Goal: Task Accomplishment & Management: Manage account settings

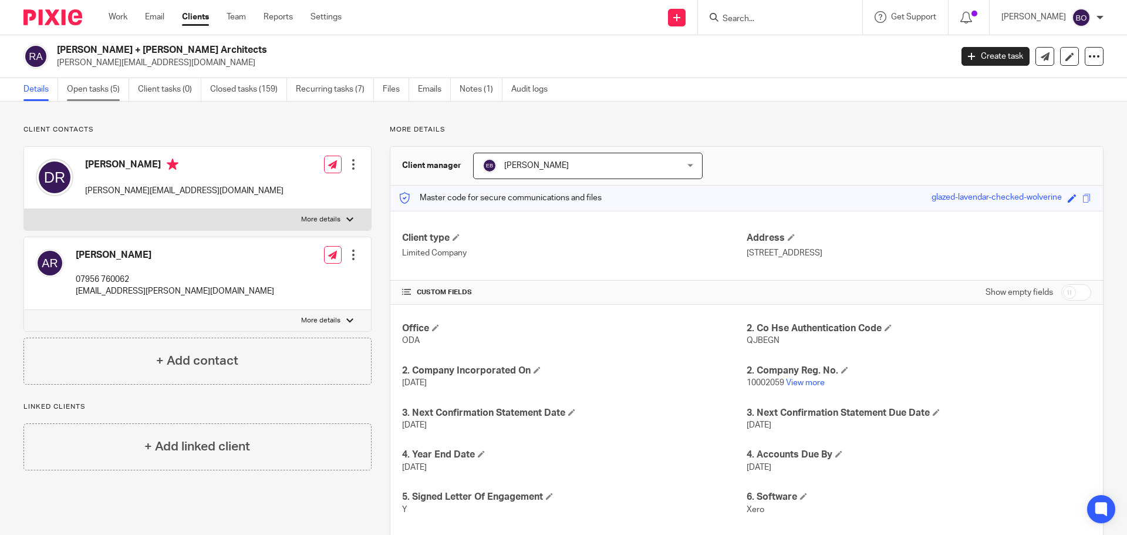
click at [97, 93] on link "Open tasks (5)" at bounding box center [98, 89] width 62 height 23
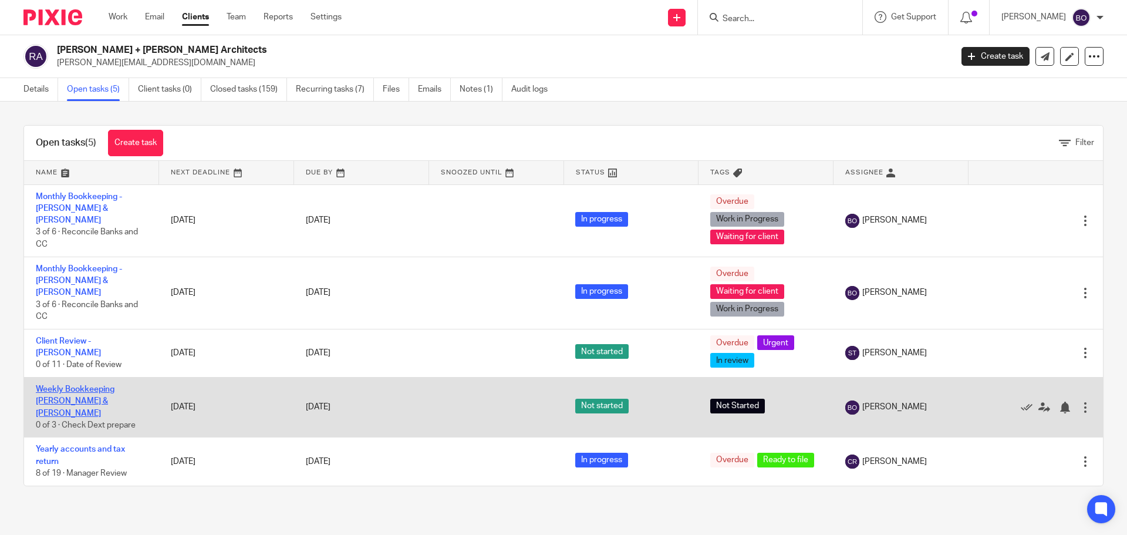
click at [114, 385] on link "Weekly Bookkeeping [PERSON_NAME] & [PERSON_NAME]" at bounding box center [75, 401] width 79 height 32
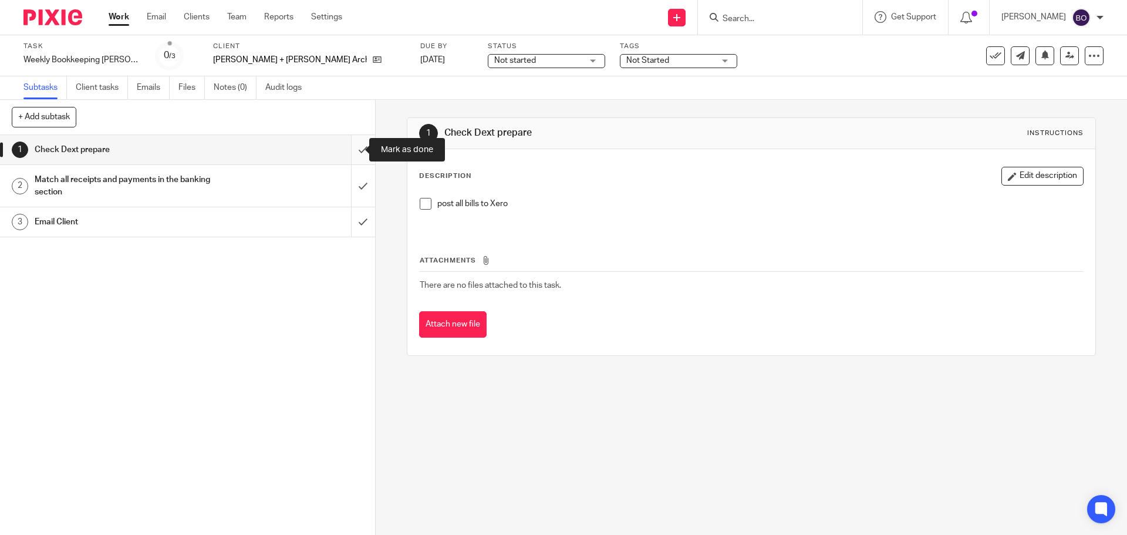
click at [352, 149] on input "submit" at bounding box center [187, 149] width 375 height 29
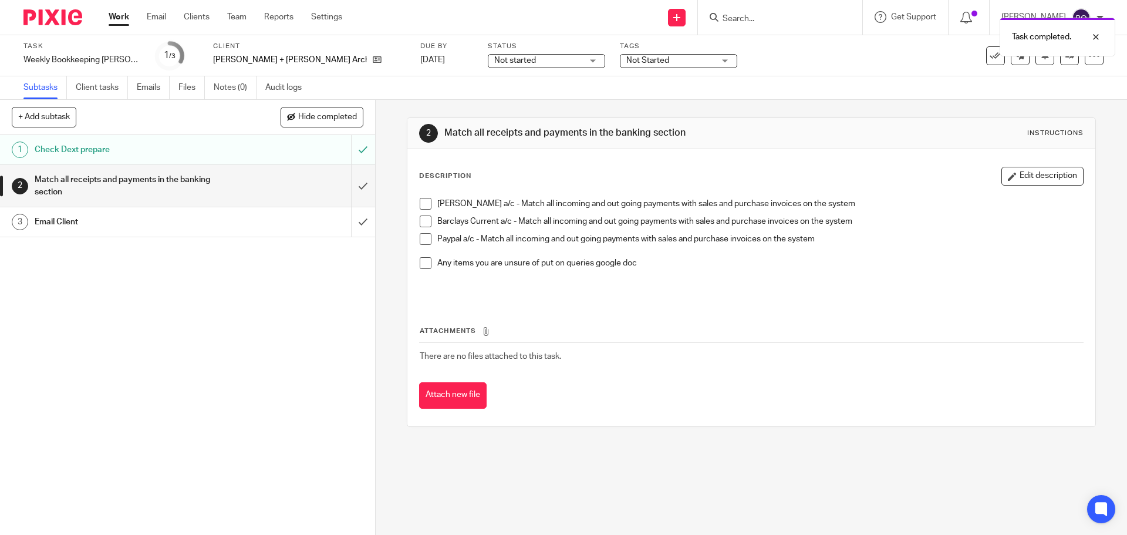
click at [297, 153] on div "Check Dext prepare" at bounding box center [187, 150] width 305 height 18
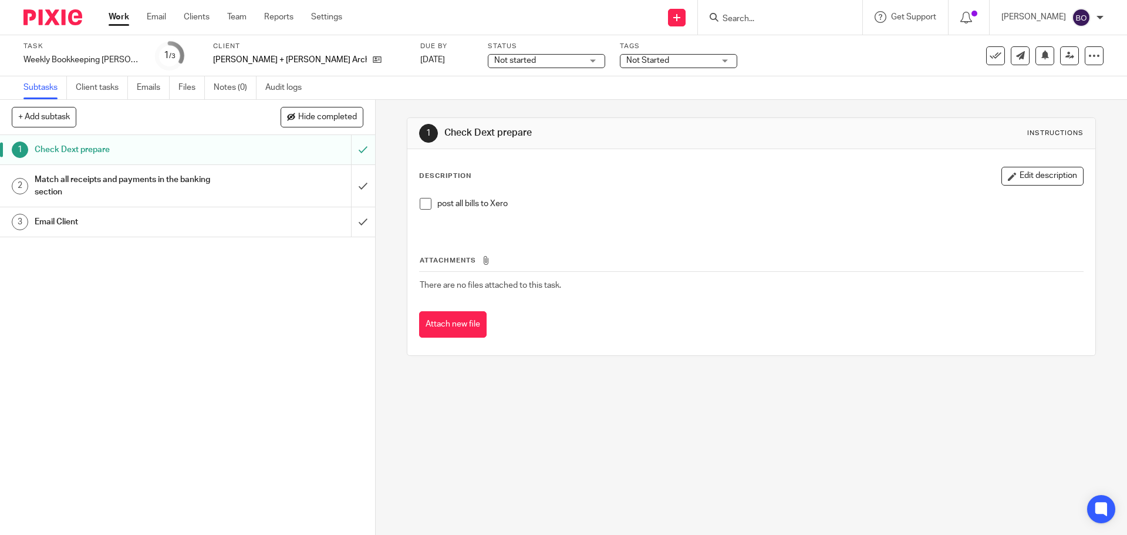
click at [422, 205] on span at bounding box center [426, 204] width 12 height 12
click at [285, 186] on div "Match all receipts and payments in the banking section" at bounding box center [187, 186] width 305 height 30
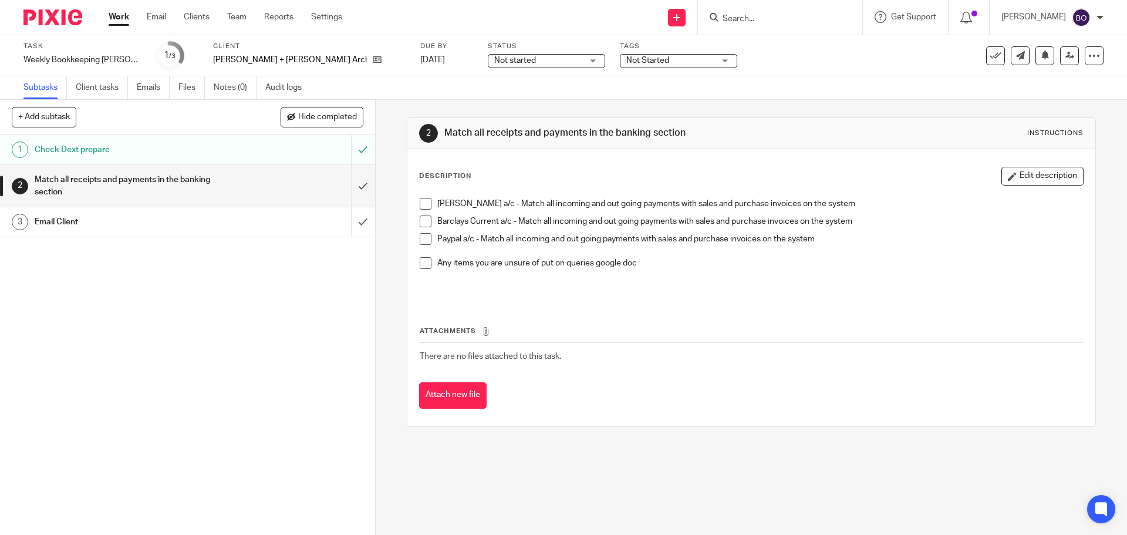
click at [425, 203] on span at bounding box center [426, 204] width 12 height 12
click at [421, 218] on span at bounding box center [426, 221] width 12 height 12
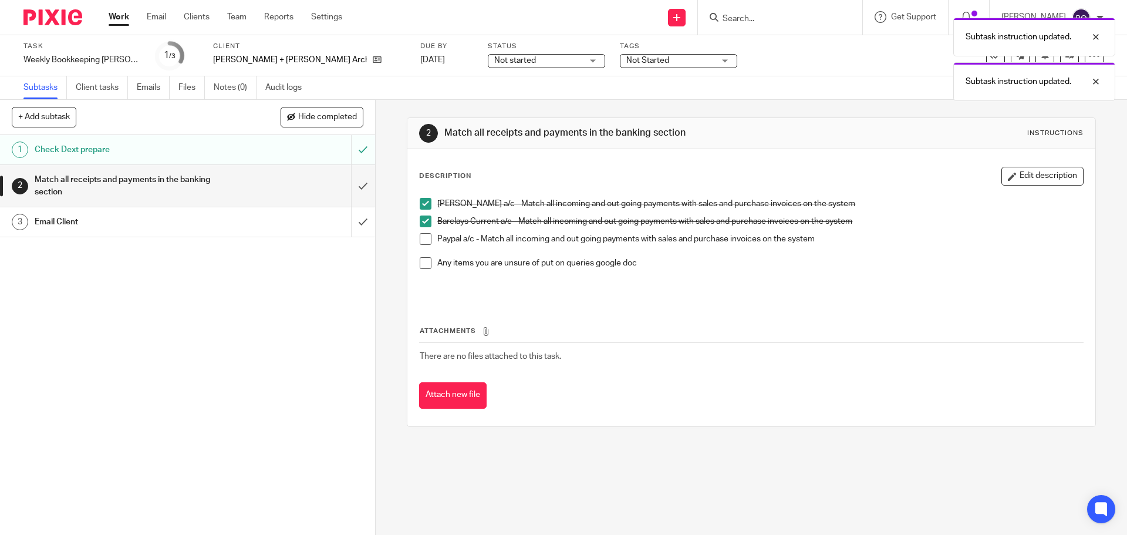
click at [420, 238] on span at bounding box center [426, 239] width 12 height 12
click at [420, 263] on span at bounding box center [426, 263] width 12 height 12
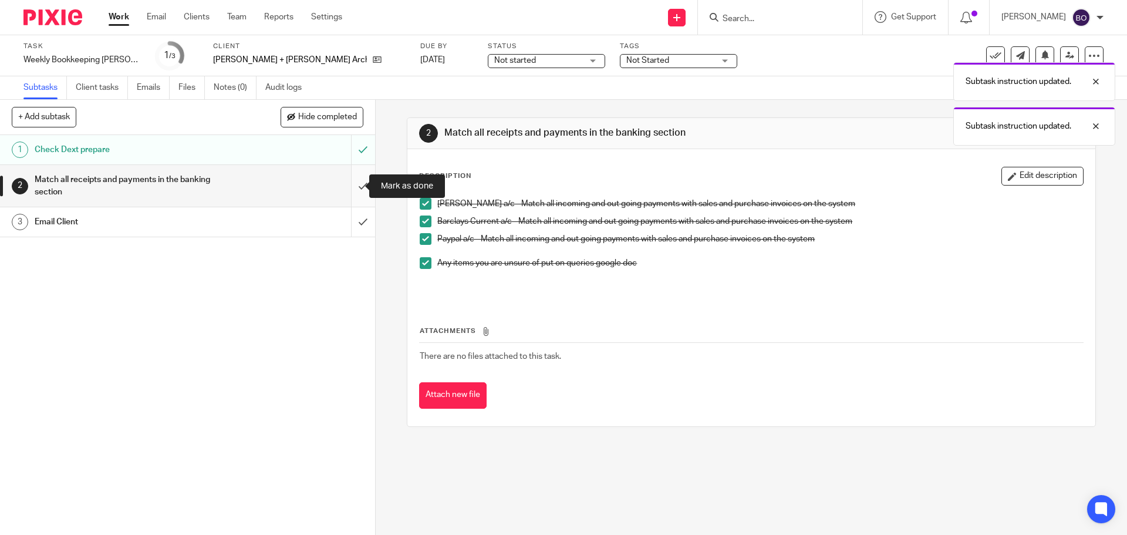
click at [352, 187] on input "submit" at bounding box center [187, 186] width 375 height 42
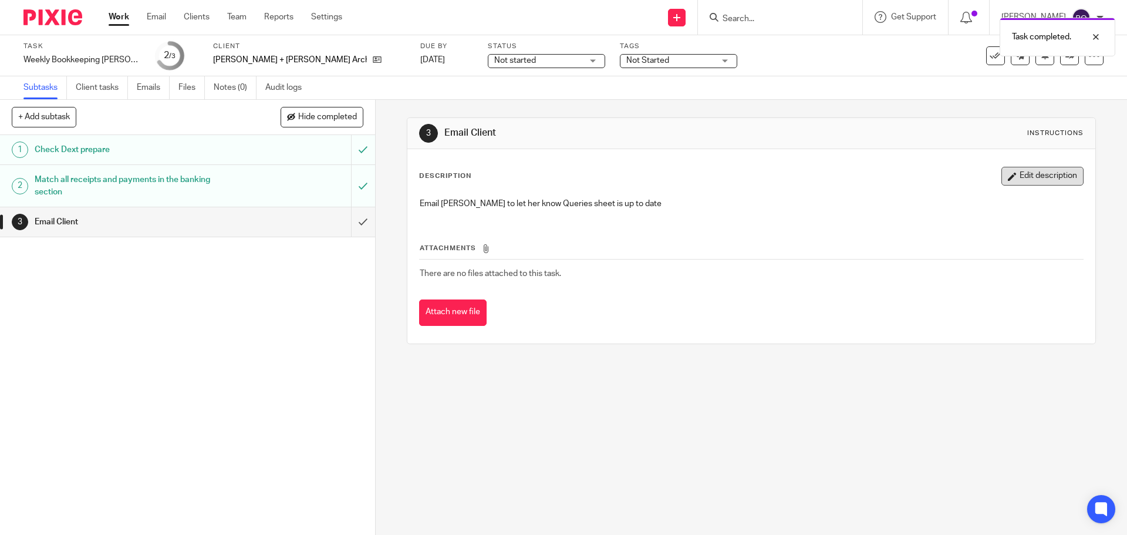
click at [1013, 183] on button "Edit description" at bounding box center [1043, 176] width 82 height 19
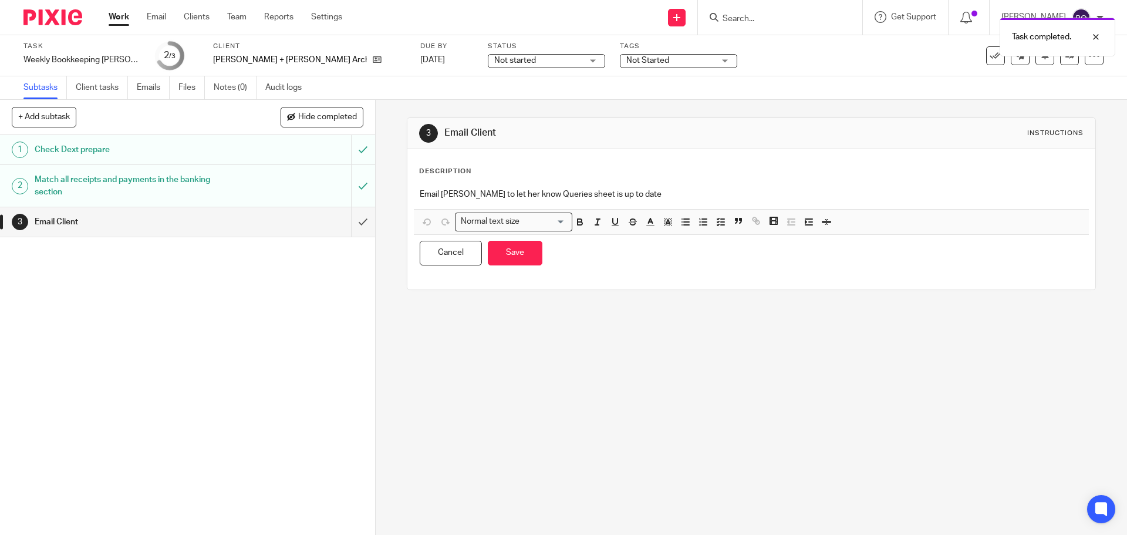
click at [692, 191] on p "Email Alyssa to let her know Queries sheet is up to date" at bounding box center [751, 194] width 663 height 12
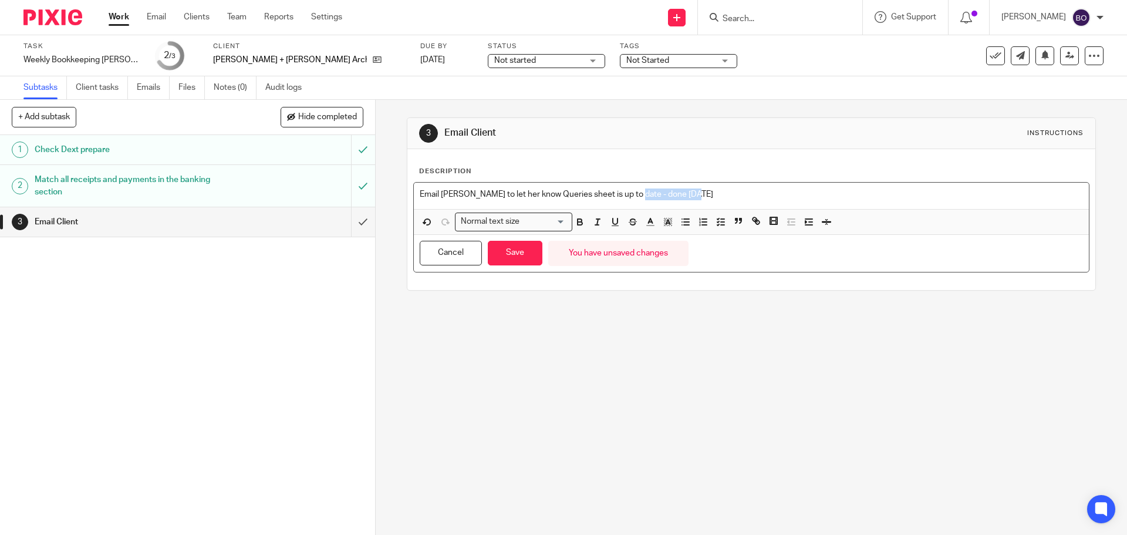
drag, startPoint x: 628, startPoint y: 193, endPoint x: 726, endPoint y: 193, distance: 97.5
click at [726, 193] on p "Email Alyssa to let her know Queries sheet is up to date - done 15/09/2025" at bounding box center [751, 194] width 663 height 12
drag, startPoint x: 579, startPoint y: 220, endPoint x: 557, endPoint y: 224, distance: 22.6
click at [578, 220] on icon "button" at bounding box center [580, 222] width 11 height 11
click at [512, 245] on button "Save" at bounding box center [515, 253] width 55 height 25
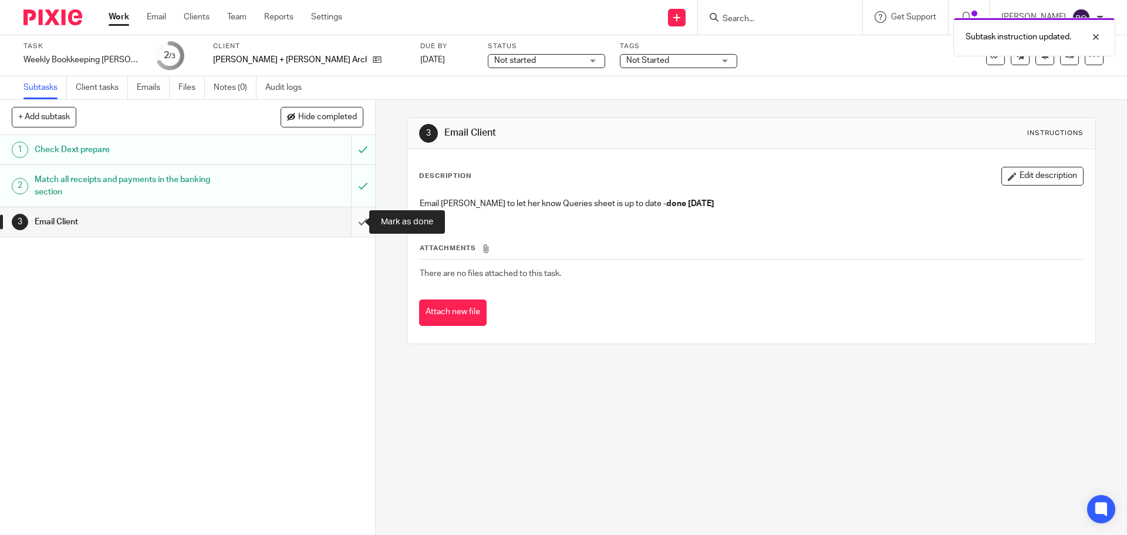
click at [349, 219] on input "submit" at bounding box center [187, 221] width 375 height 29
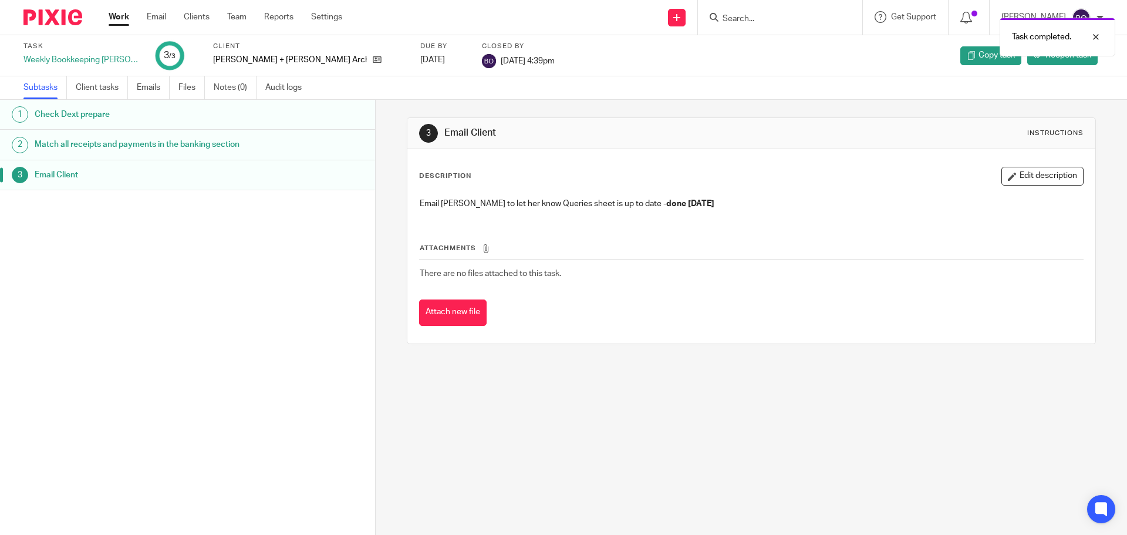
click at [181, 228] on div "1 Check Dext prepare 2 Match all receipts and payments in the banking section 3…" at bounding box center [187, 300] width 375 height 400
click at [245, 223] on div "1 Check Dext prepare 2 Match all receipts and payments in the banking section 3…" at bounding box center [187, 300] width 375 height 400
click at [181, 143] on h1 "Match all receipts and payments in the banking section" at bounding box center [145, 145] width 220 height 18
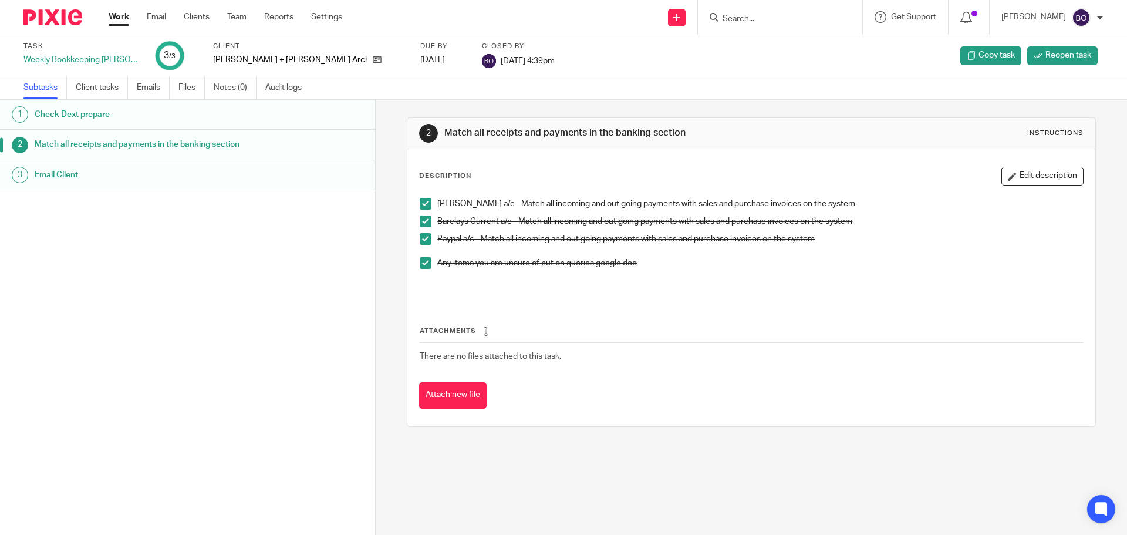
click at [224, 159] on link "2 Match all receipts and payments in the banking section" at bounding box center [187, 144] width 375 height 29
click at [219, 154] on link "2 Match all receipts and payments in the banking section" at bounding box center [187, 144] width 375 height 29
click at [81, 172] on h1 "Email Client" at bounding box center [145, 175] width 220 height 18
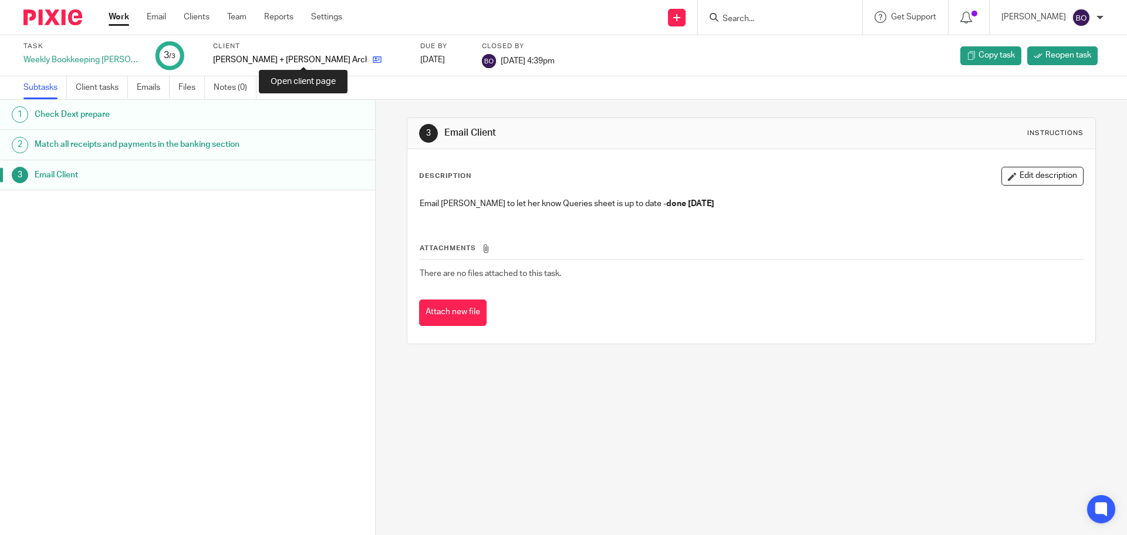
click at [373, 59] on icon at bounding box center [377, 59] width 9 height 9
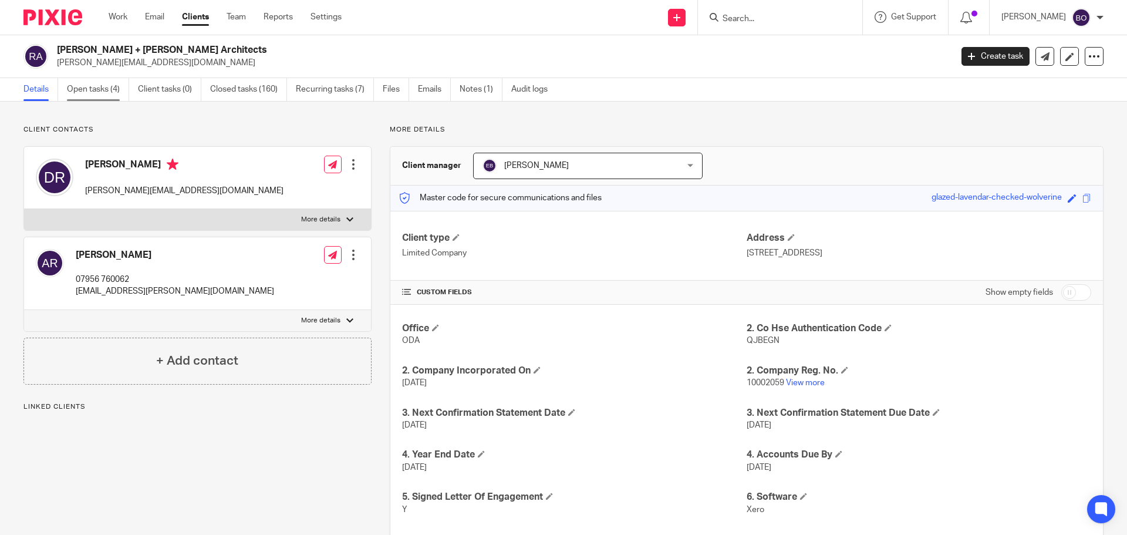
click at [95, 96] on link "Open tasks (4)" at bounding box center [98, 89] width 62 height 23
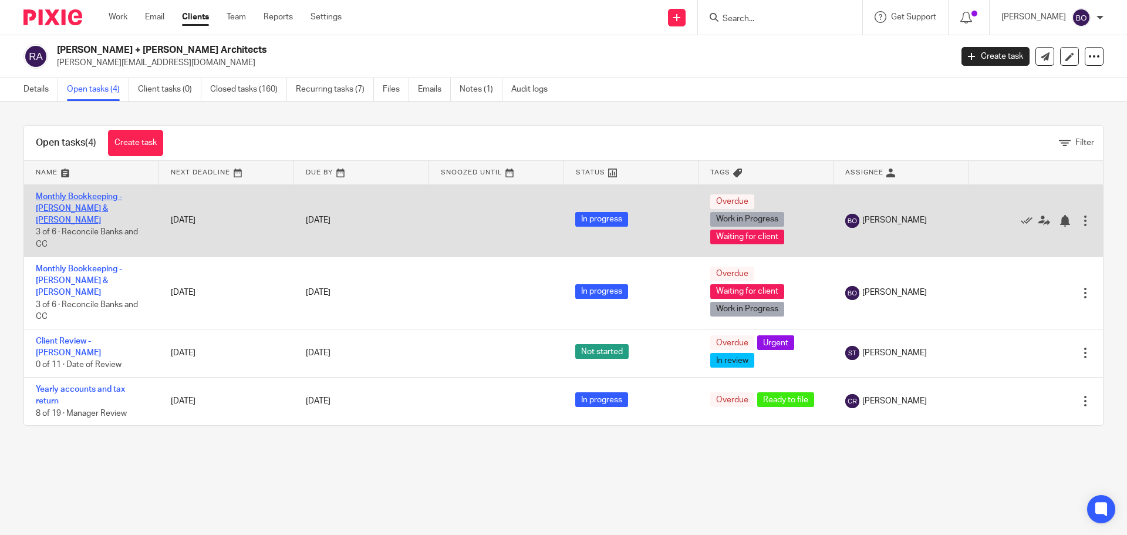
click at [96, 197] on link "Monthly Bookkeeping - [PERSON_NAME] & [PERSON_NAME]" at bounding box center [79, 209] width 86 height 32
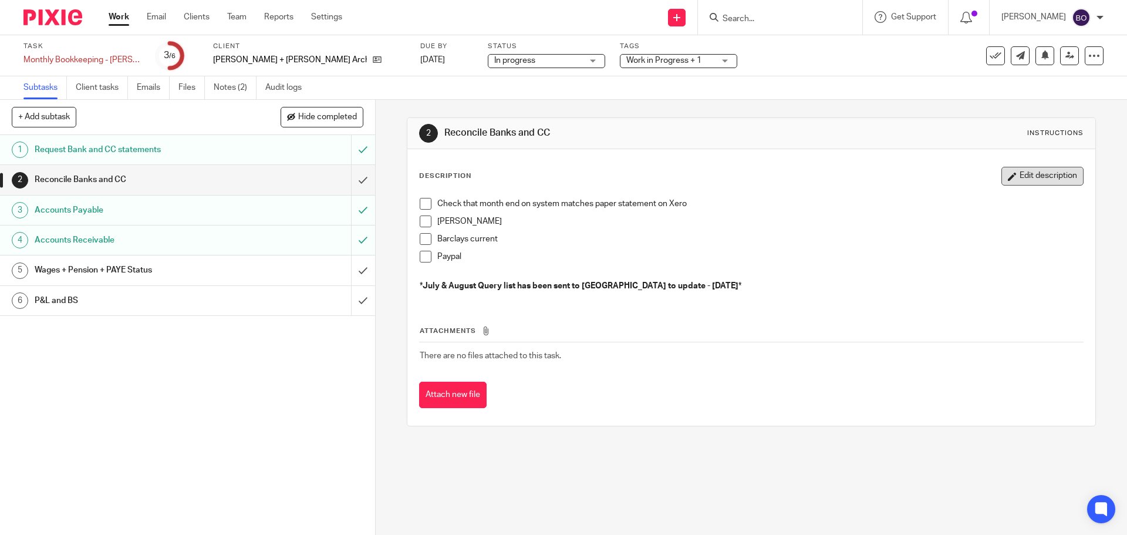
click at [1034, 180] on button "Edit description" at bounding box center [1043, 176] width 82 height 19
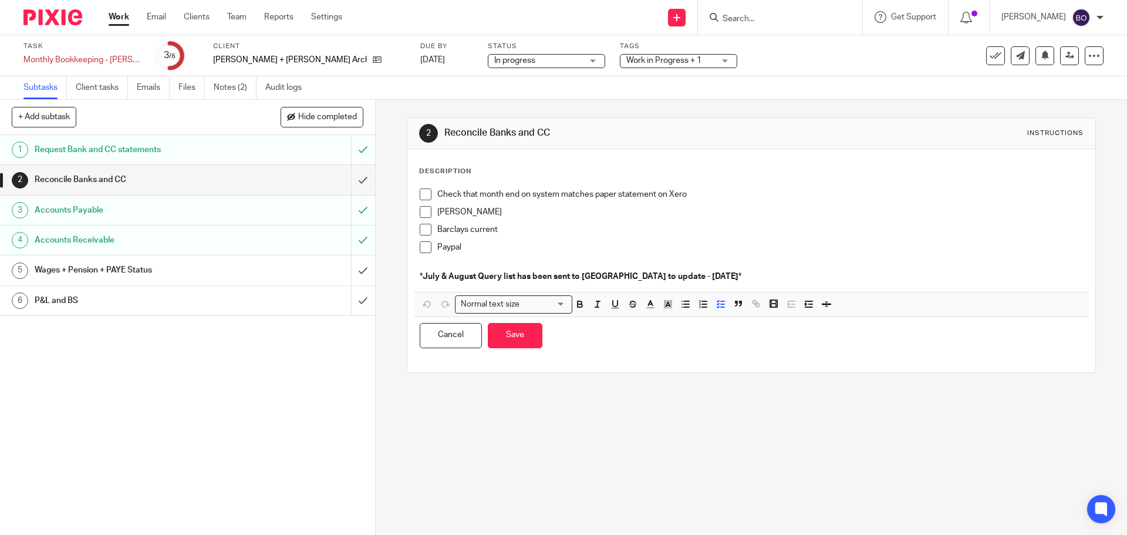
click at [726, 274] on p "* July & August Query list has been sent to Alyssa to update - 27/08/2025 *" at bounding box center [751, 277] width 663 height 12
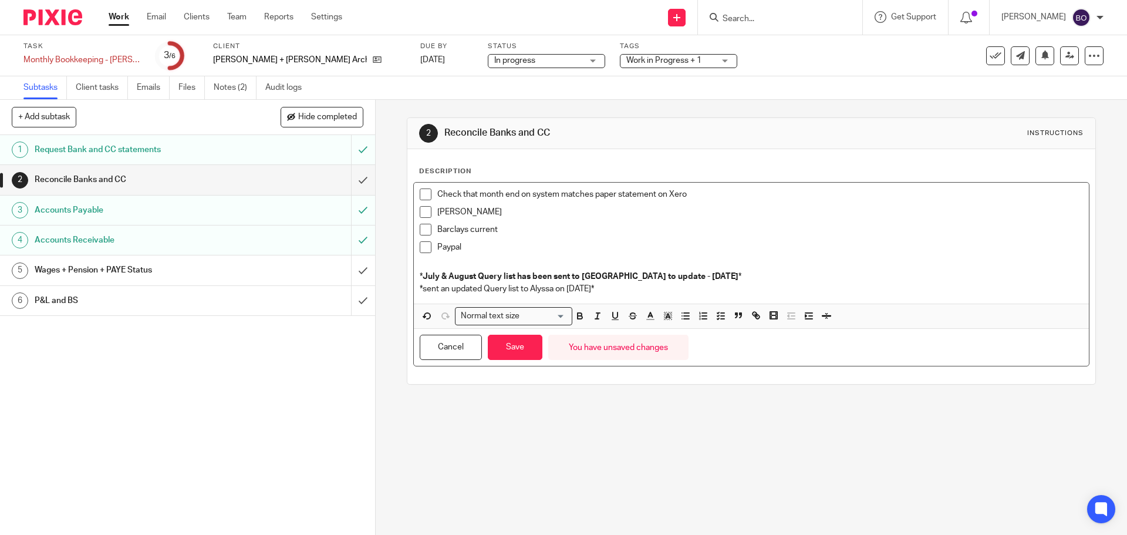
drag, startPoint x: 628, startPoint y: 284, endPoint x: 412, endPoint y: 287, distance: 215.5
click at [414, 287] on div "Check that month end on system matches paper statement on Xero Monzo Barclays c…" at bounding box center [751, 243] width 675 height 121
click at [575, 315] on icon "button" at bounding box center [580, 316] width 11 height 11
click at [508, 353] on button "Save" at bounding box center [515, 347] width 55 height 25
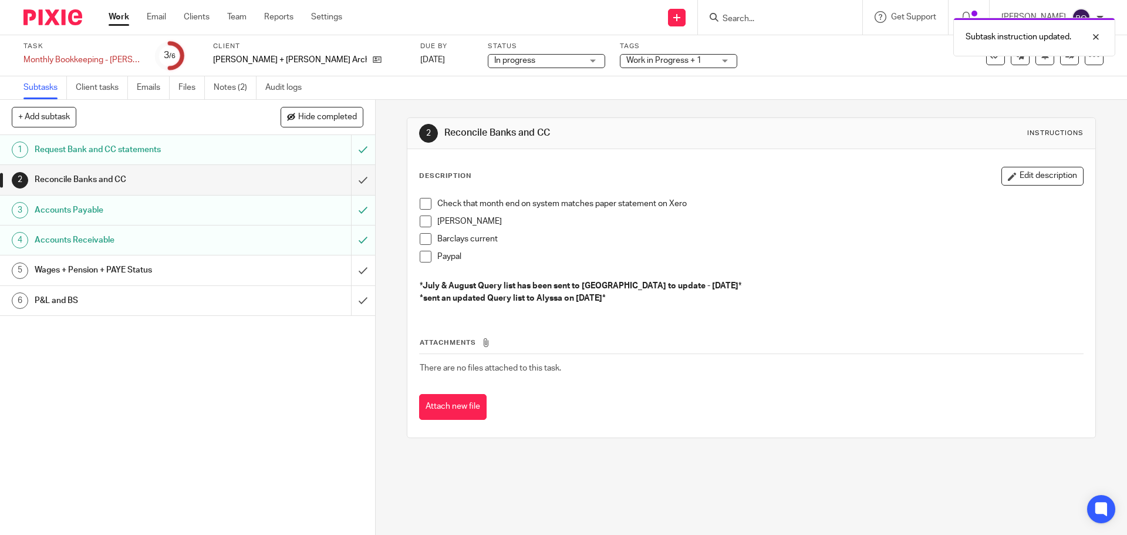
drag, startPoint x: 622, startPoint y: 299, endPoint x: 412, endPoint y: 294, distance: 209.6
click at [414, 294] on div "Check that month end on system matches paper statement on Xero Monzo Barclays c…" at bounding box center [751, 252] width 675 height 121
copy strong "*sent an updated Query list to Alyssa on [DATE]*"
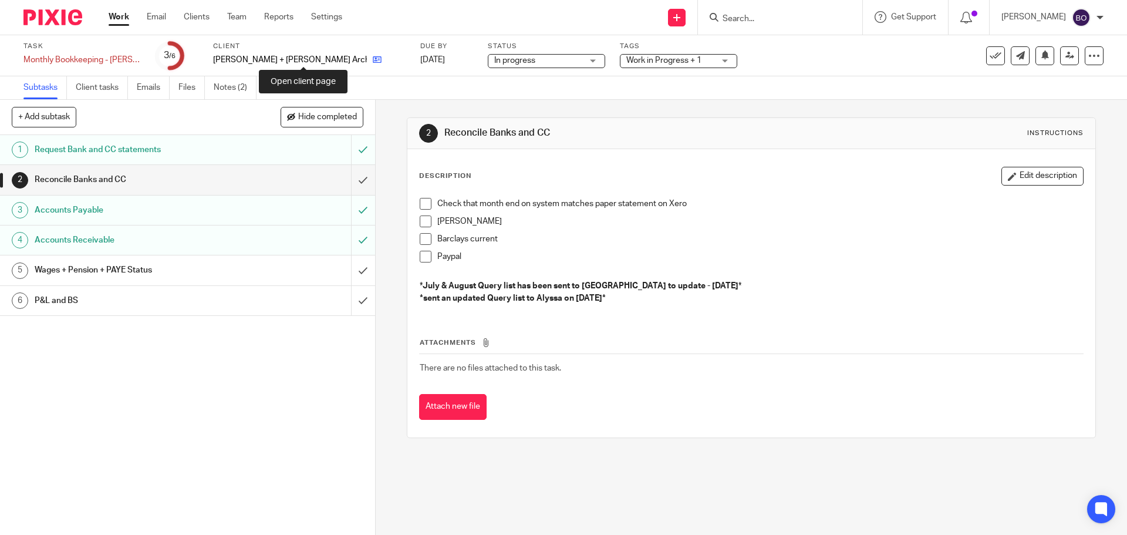
click at [373, 59] on icon at bounding box center [377, 59] width 9 height 9
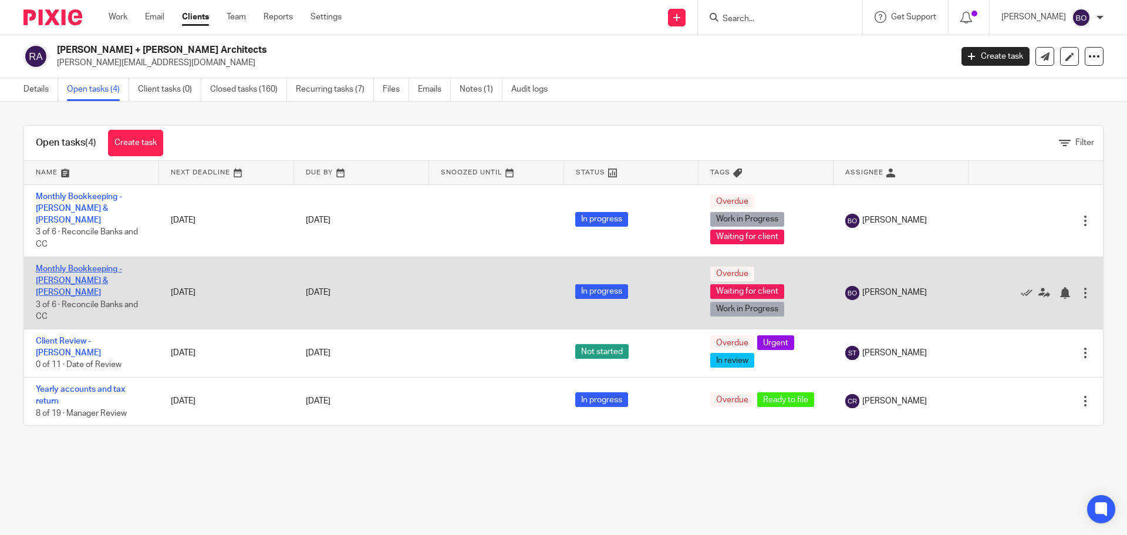
click at [104, 265] on link "Monthly Bookkeeping - [PERSON_NAME] & [PERSON_NAME]" at bounding box center [79, 281] width 86 height 32
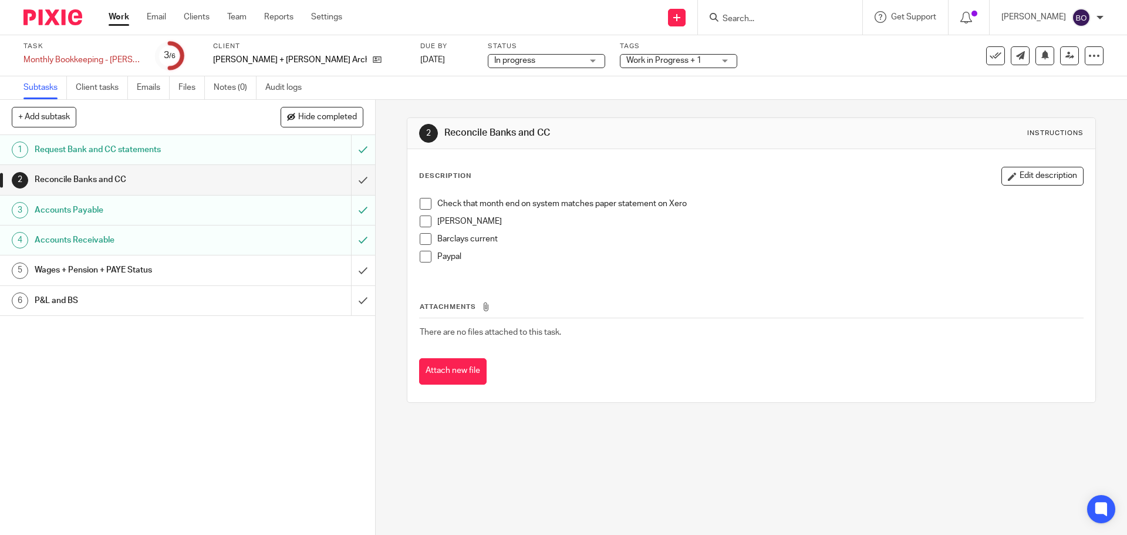
click at [213, 180] on h1 "Reconcile Banks and CC" at bounding box center [136, 180] width 203 height 18
click at [485, 258] on p "Paypal" at bounding box center [759, 257] width 645 height 12
drag, startPoint x: 1036, startPoint y: 183, endPoint x: 968, endPoint y: 183, distance: 68.1
click at [1035, 183] on button "Edit description" at bounding box center [1043, 176] width 82 height 19
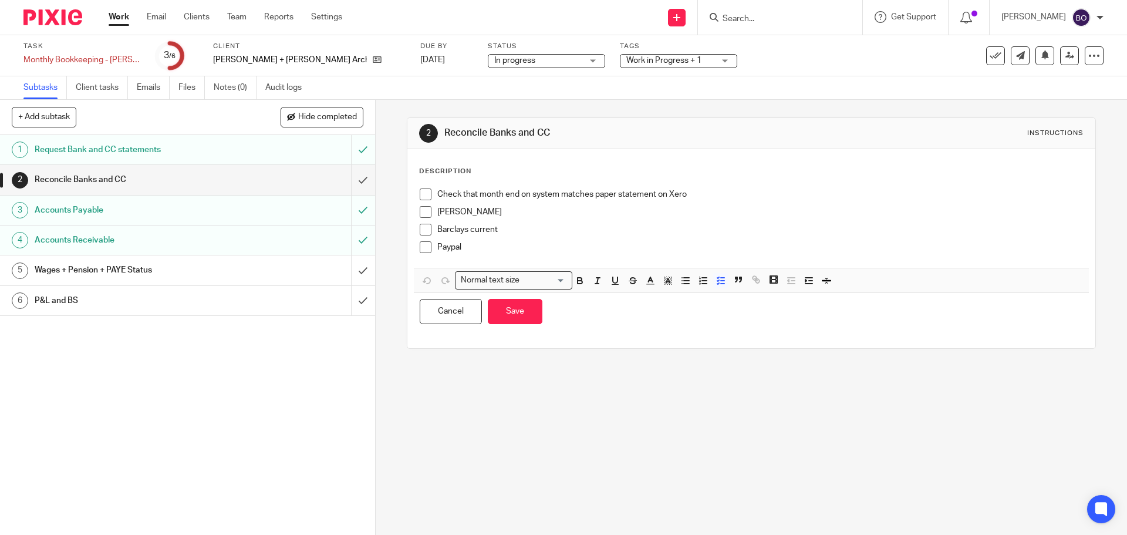
click at [520, 238] on div "Barclays current" at bounding box center [759, 233] width 645 height 18
click at [485, 243] on p "Paypal" at bounding box center [759, 247] width 645 height 12
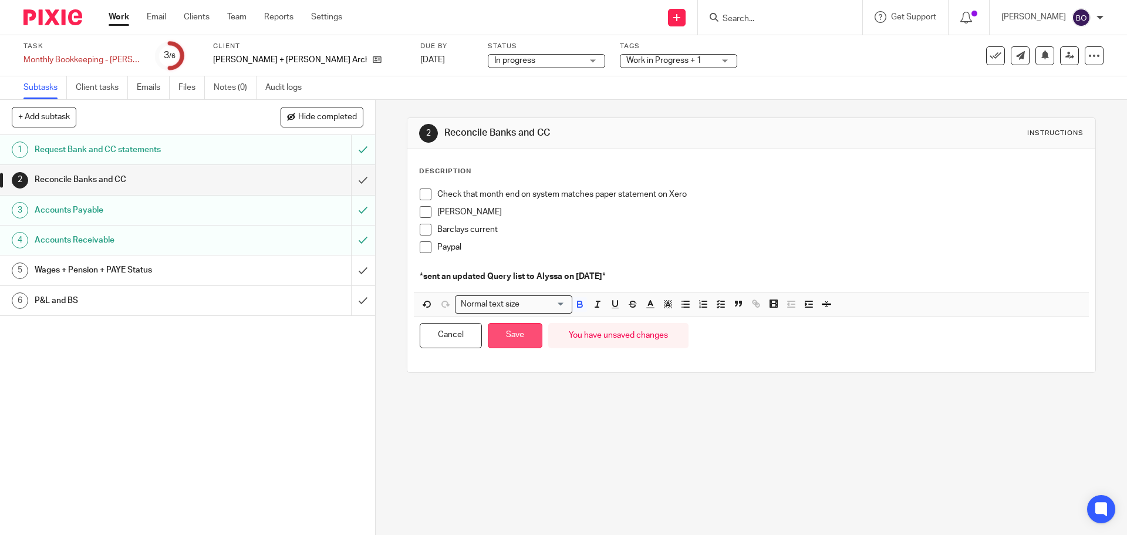
click at [507, 338] on button "Save" at bounding box center [515, 335] width 55 height 25
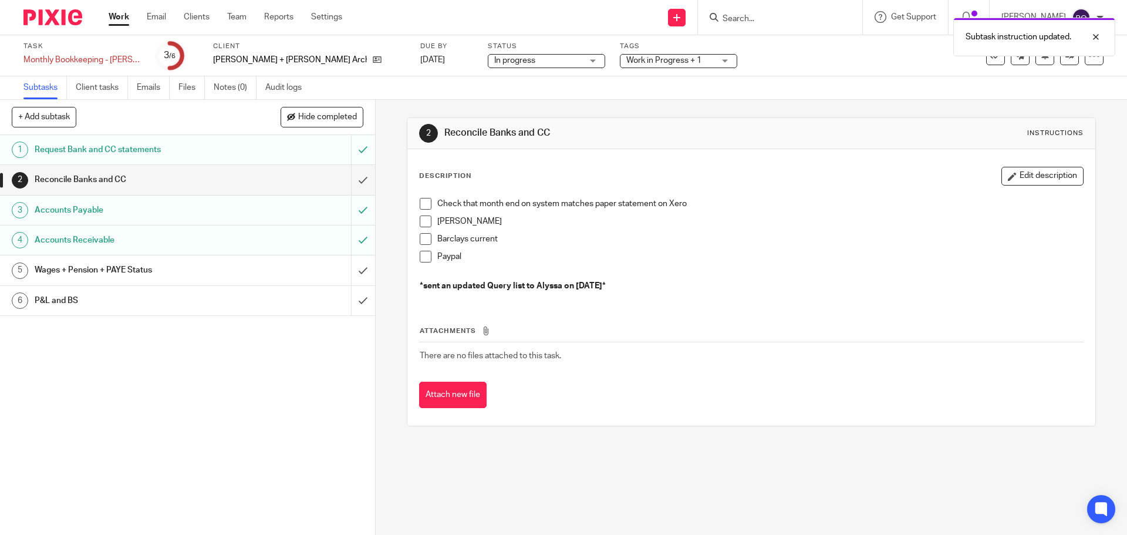
click at [302, 322] on div "1 Request Bank and CC statements 2 Reconcile Banks and CC 3 Accounts Payable 4 …" at bounding box center [187, 335] width 375 height 400
click at [373, 60] on icon at bounding box center [377, 59] width 9 height 9
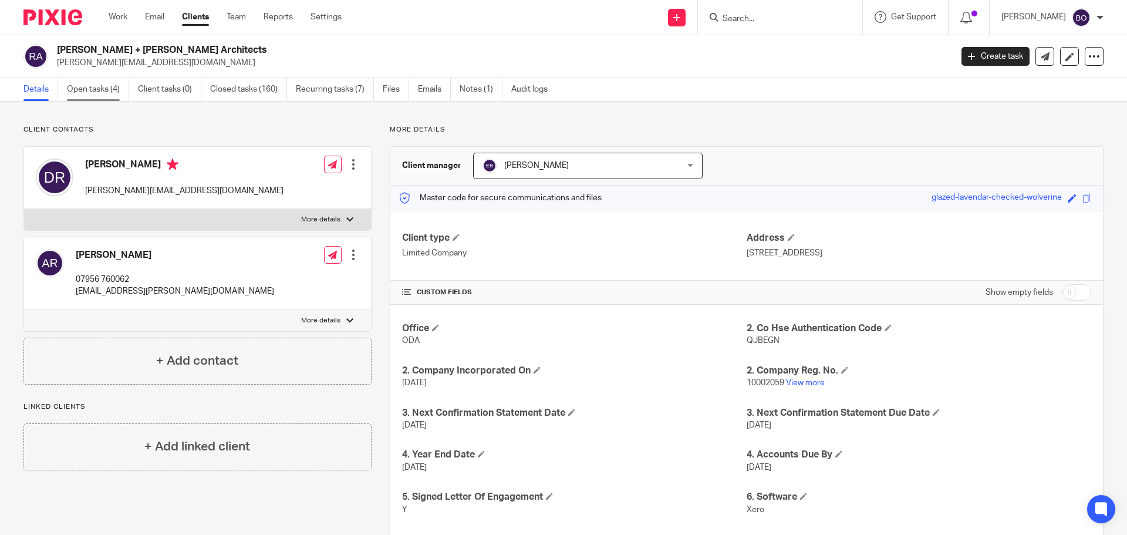
click at [87, 87] on link "Open tasks (4)" at bounding box center [98, 89] width 62 height 23
